Goal: Task Accomplishment & Management: Use online tool/utility

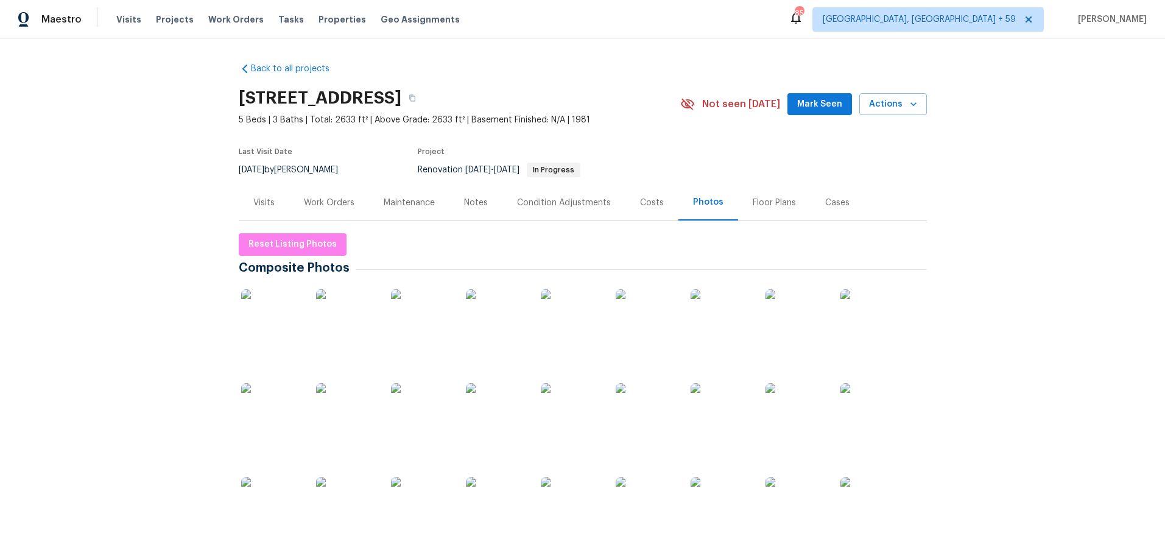
click at [330, 207] on div "Work Orders" at bounding box center [329, 203] width 51 height 12
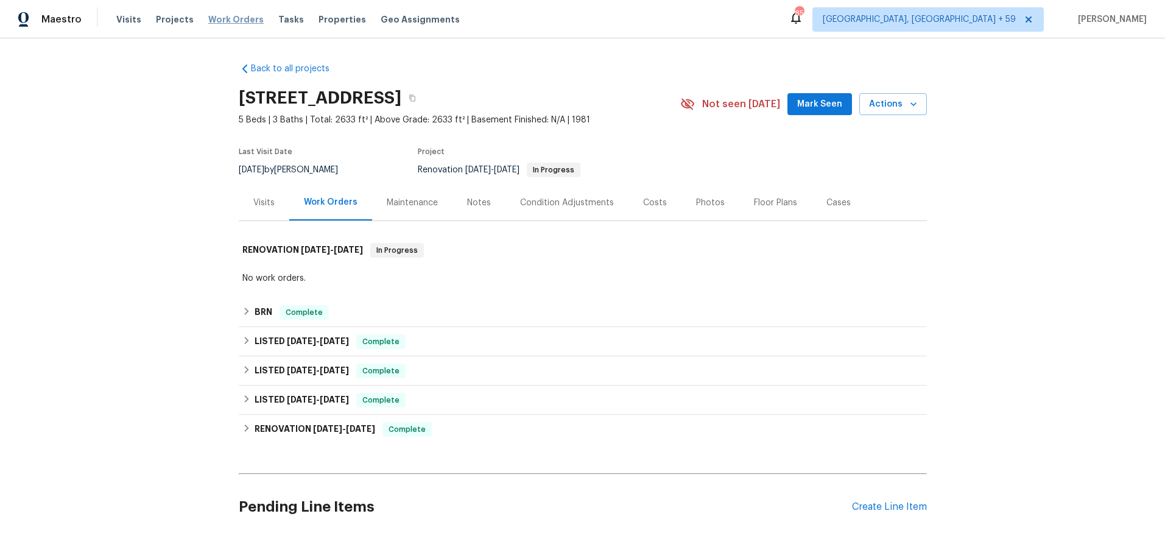
click at [239, 22] on span "Work Orders" at bounding box center [235, 19] width 55 height 12
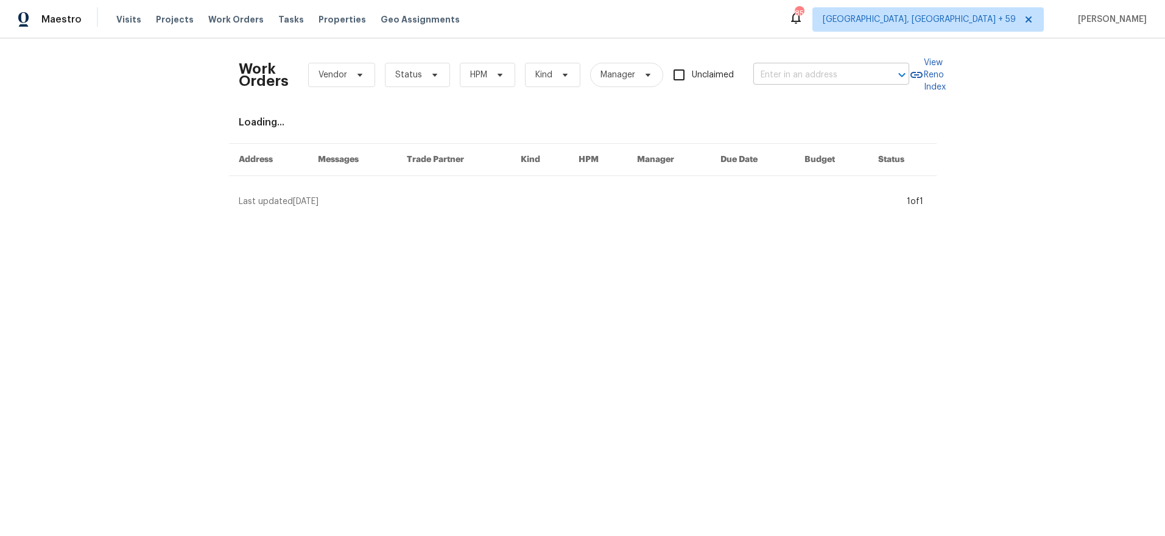
click at [888, 77] on div at bounding box center [894, 74] width 32 height 17
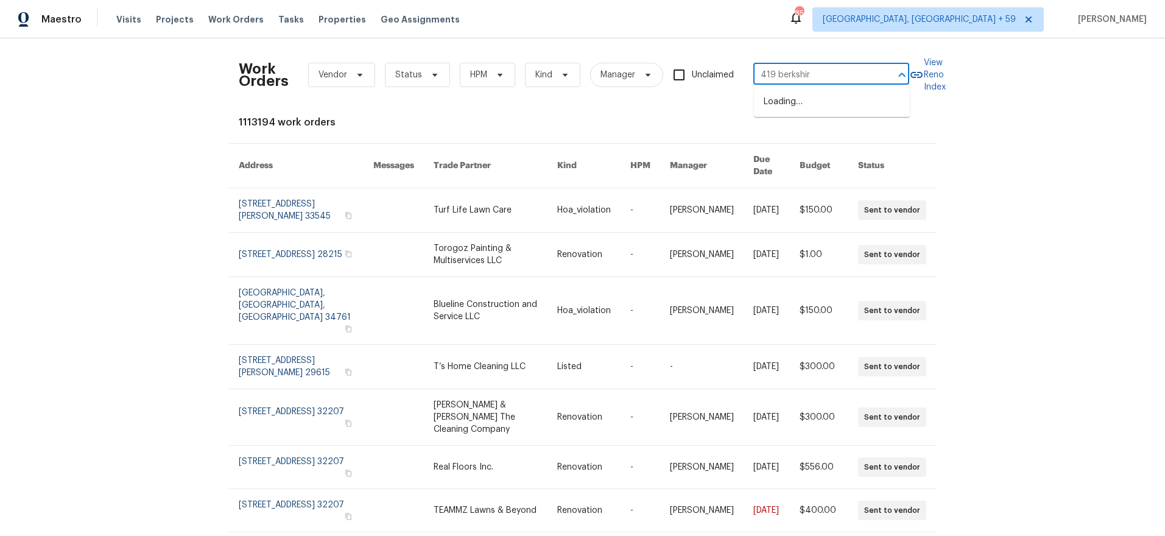
type input "419 [GEOGRAPHIC_DATA]"
click at [841, 104] on li "[STREET_ADDRESS]" at bounding box center [832, 102] width 156 height 20
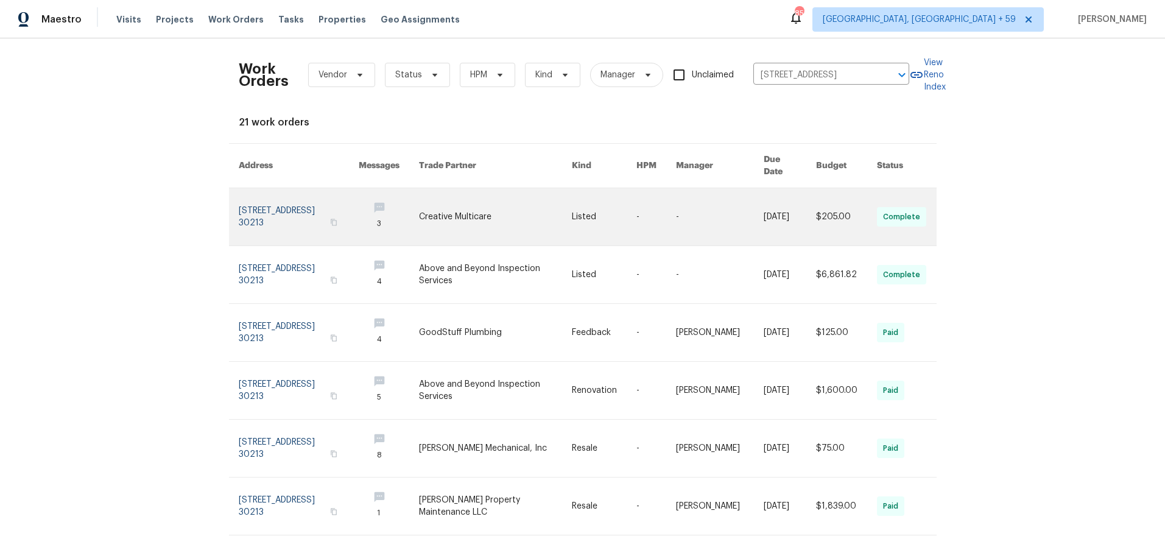
click at [277, 194] on link at bounding box center [299, 216] width 120 height 57
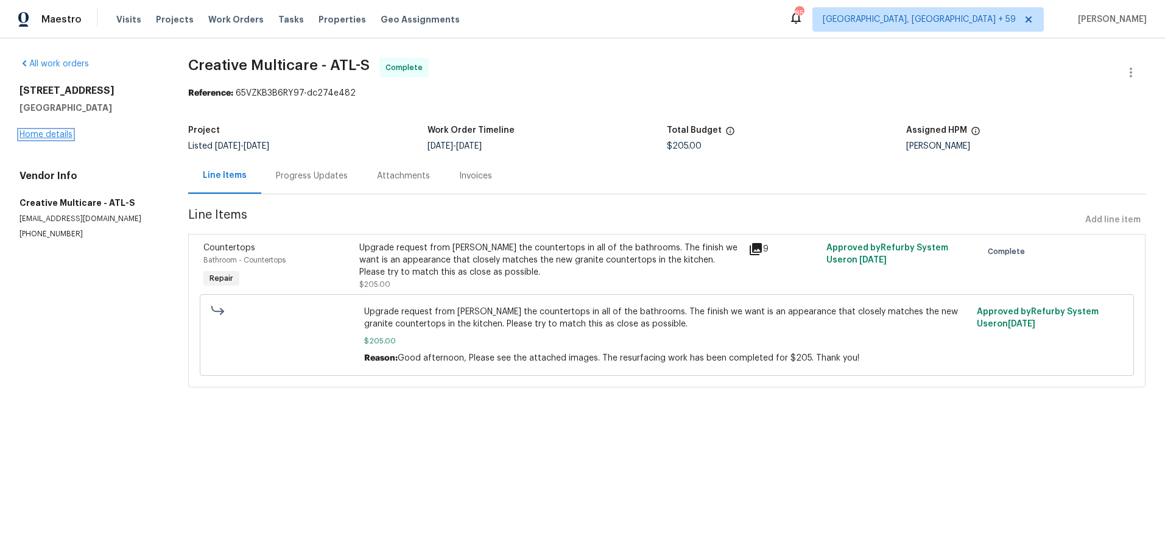
click at [44, 134] on link "Home details" at bounding box center [45, 134] width 53 height 9
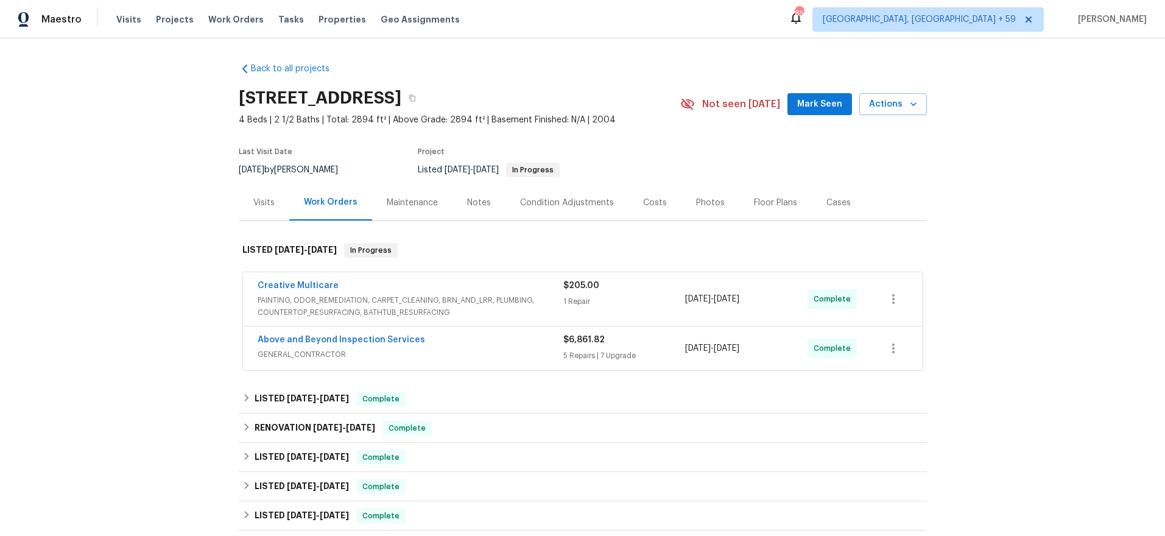
click at [357, 283] on div "Creative Multicare" at bounding box center [411, 287] width 306 height 15
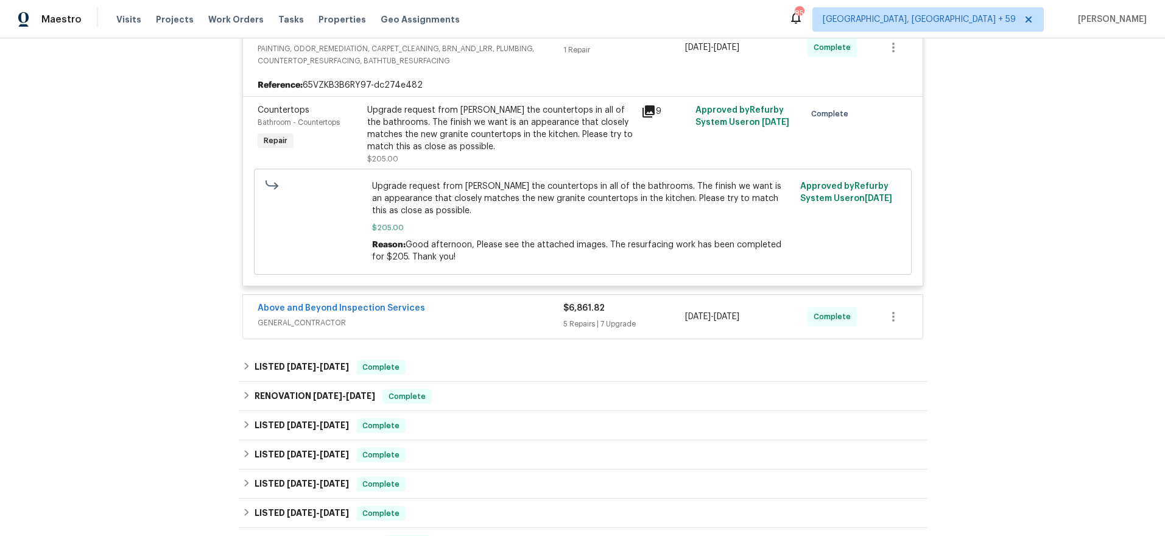
scroll to position [266, 0]
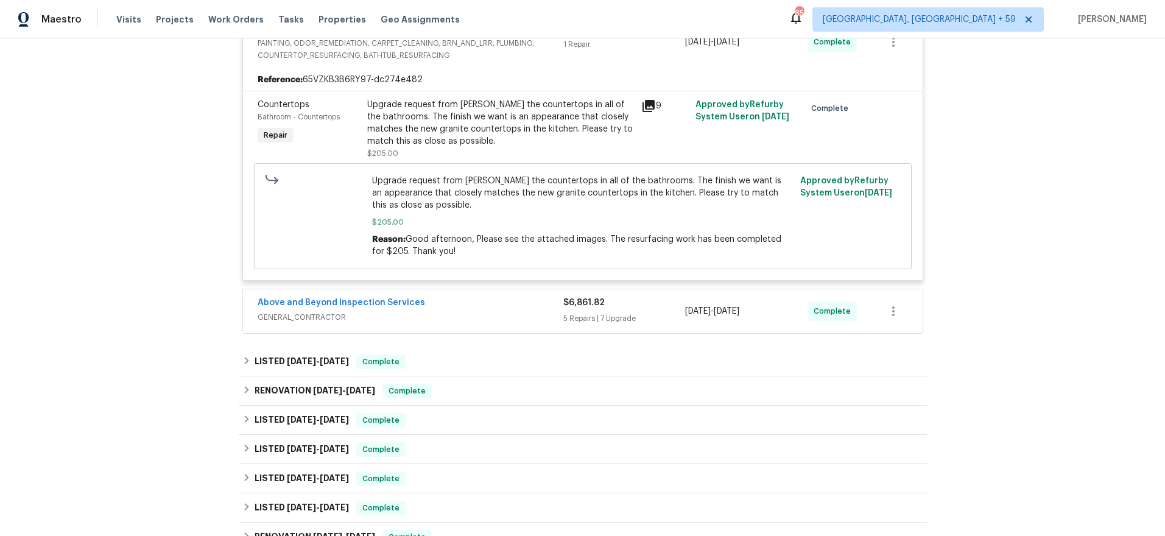
click at [504, 309] on div "Above and Beyond Inspection Services" at bounding box center [411, 304] width 306 height 15
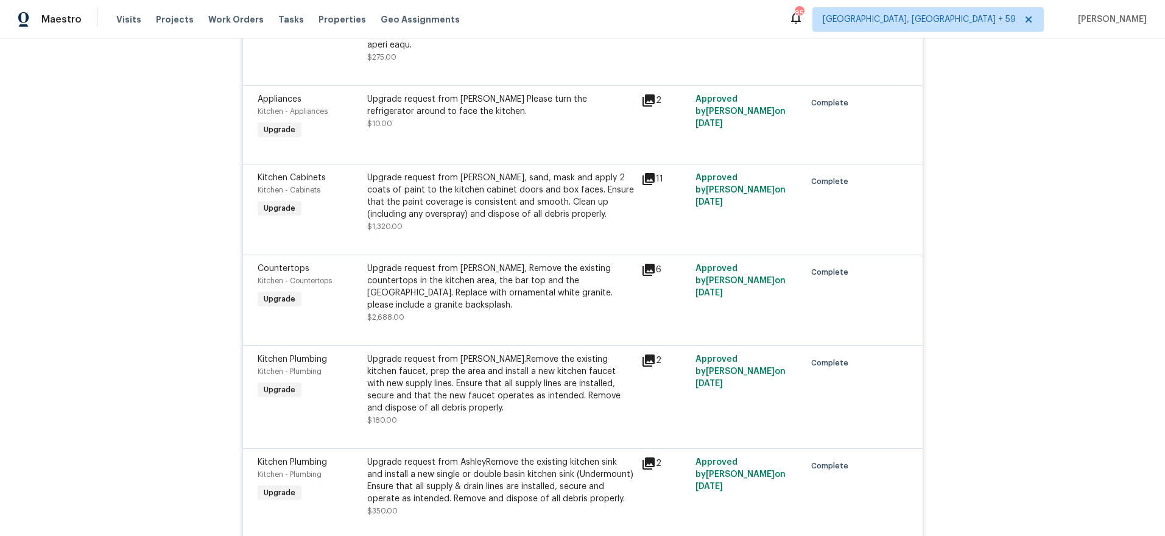
scroll to position [1268, 0]
